Goal: Transaction & Acquisition: Download file/media

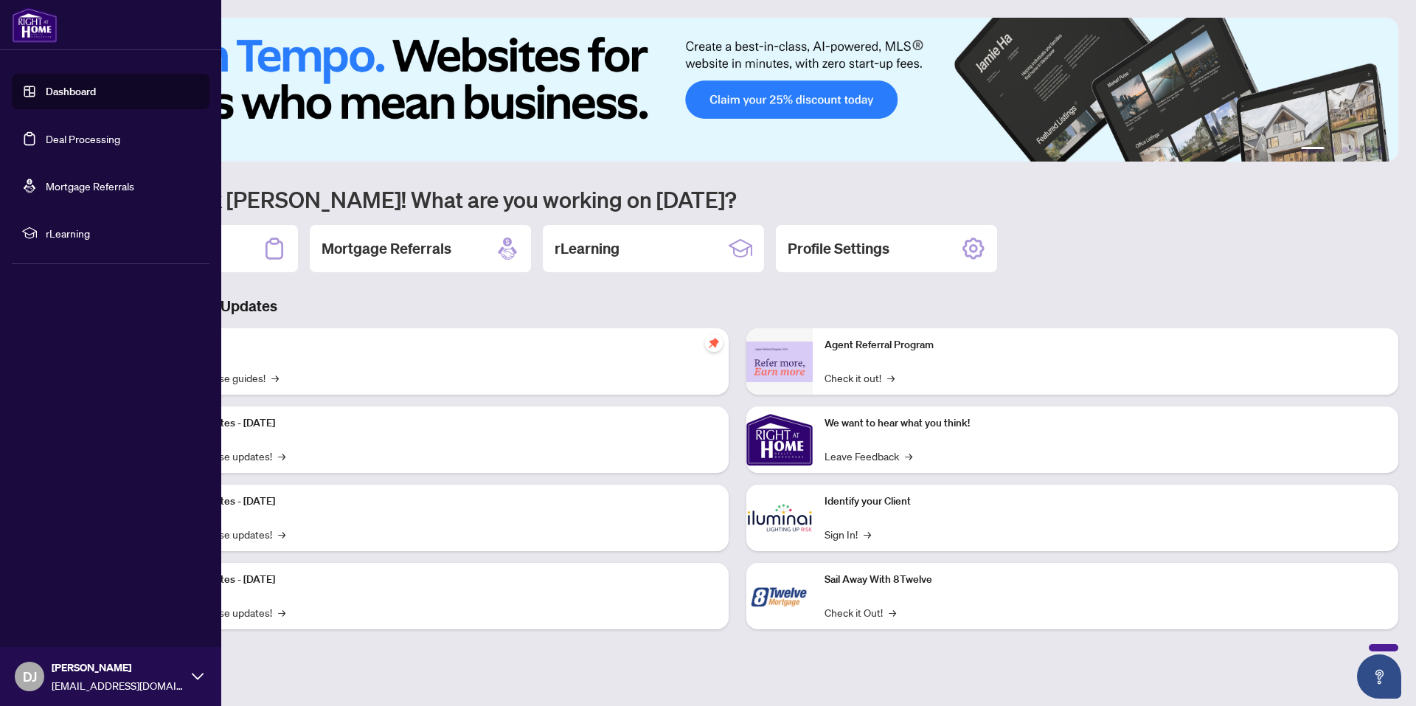
click at [48, 144] on link "Deal Processing" at bounding box center [83, 138] width 75 height 13
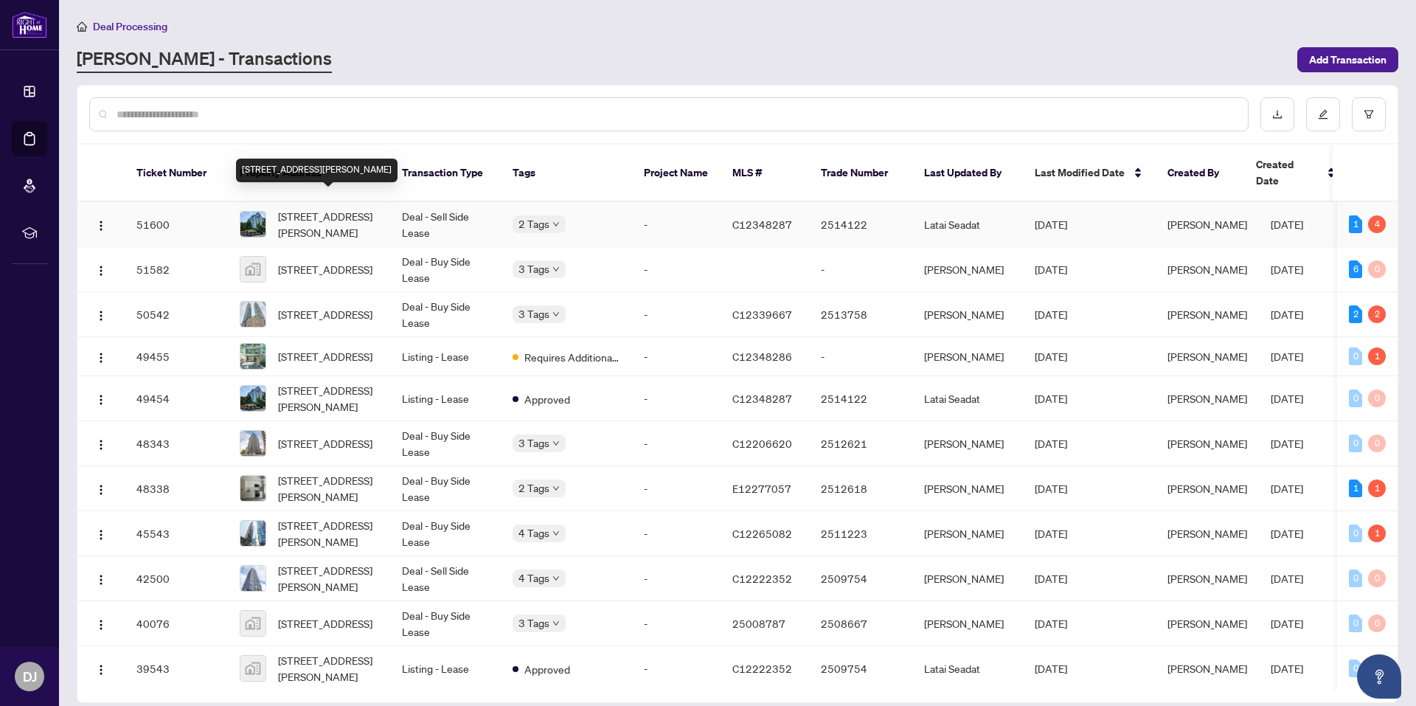
click at [325, 208] on span "[STREET_ADDRESS][PERSON_NAME]" at bounding box center [328, 224] width 100 height 32
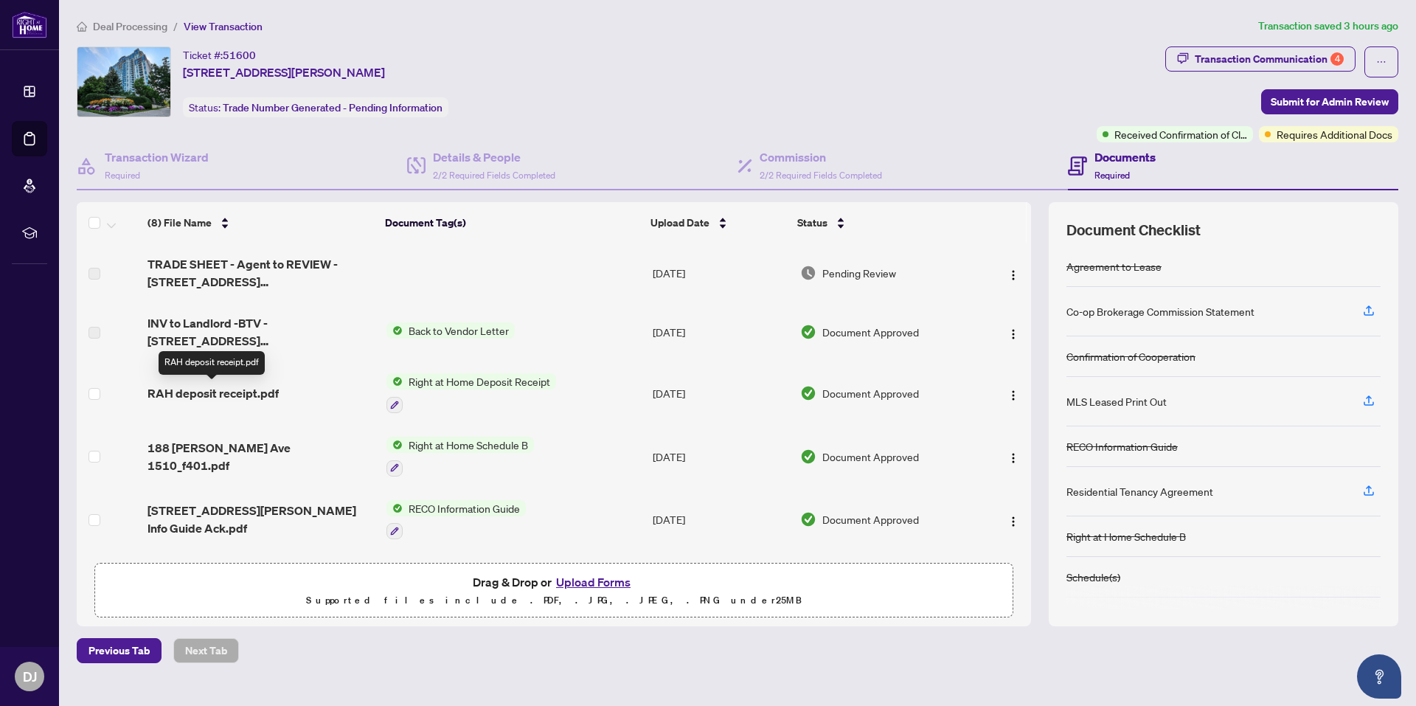
click at [249, 400] on span "RAH deposit receipt.pdf" at bounding box center [213, 393] width 131 height 18
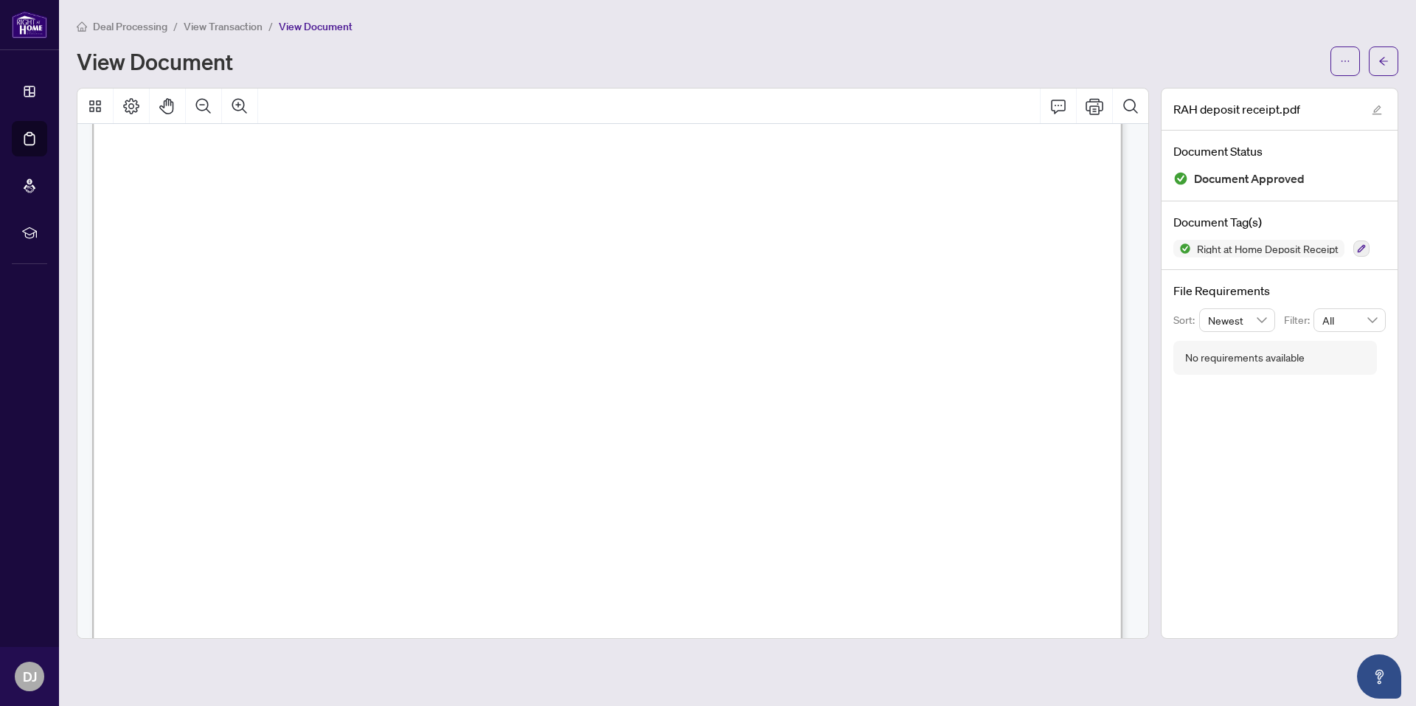
scroll to position [221, 0]
click at [1353, 62] on button "button" at bounding box center [1346, 61] width 30 height 30
click at [1276, 96] on span "Download" at bounding box center [1292, 93] width 112 height 16
